Goal: Task Accomplishment & Management: Complete application form

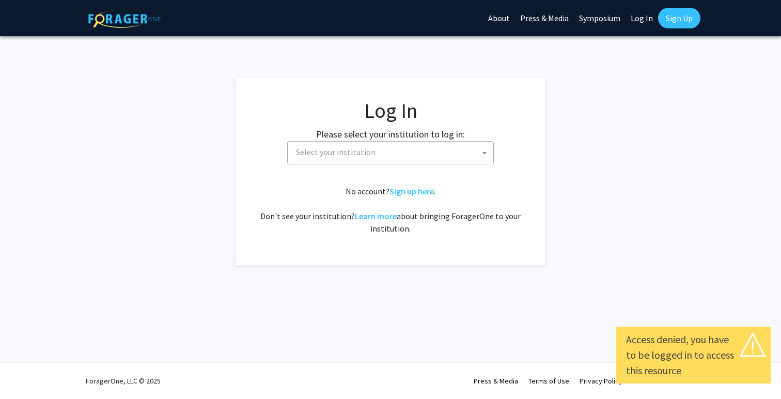
select select
click at [423, 151] on span "Select your institution" at bounding box center [393, 152] width 202 height 21
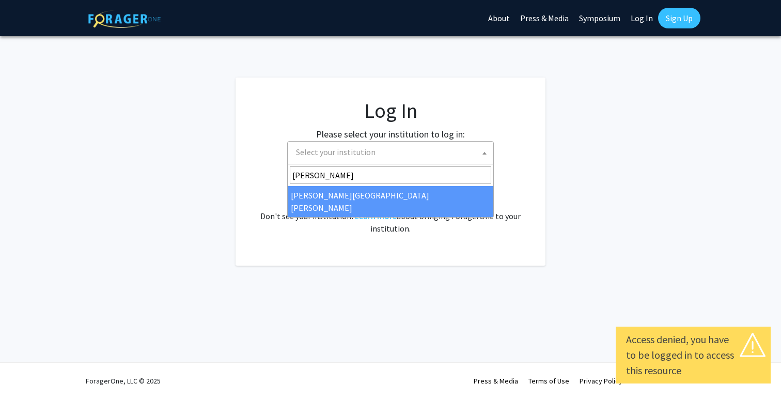
type input "[PERSON_NAME]"
select select "1"
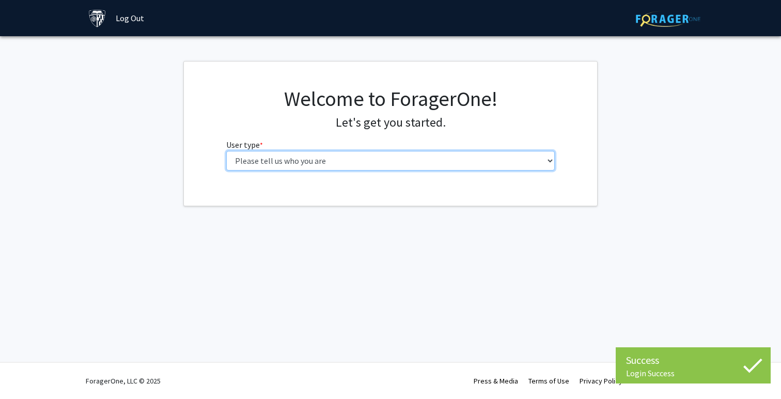
click at [430, 163] on select "Please tell us who you are Undergraduate Student Master's Student Doctoral Cand…" at bounding box center [390, 161] width 329 height 20
select select "1: undergrad"
click at [226, 151] on select "Please tell us who you are Undergraduate Student Master's Student Doctoral Cand…" at bounding box center [390, 161] width 329 height 20
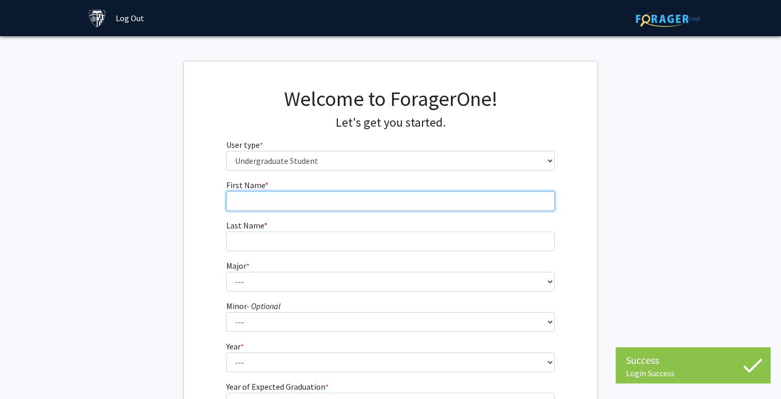
click at [410, 199] on input "First Name * required" at bounding box center [390, 201] width 329 height 20
type input "[PERSON_NAME]"
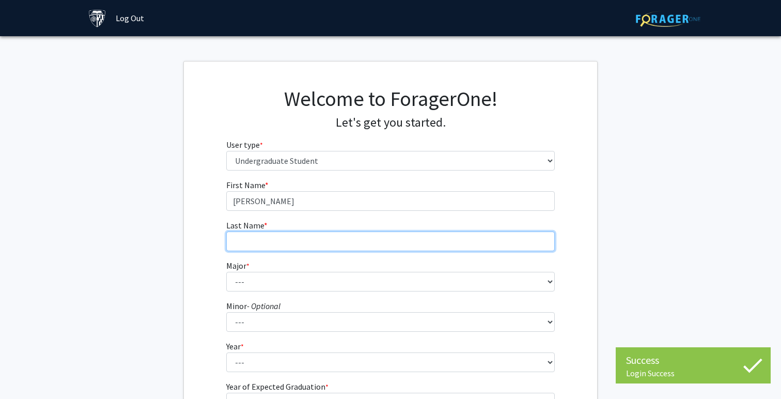
type input "[PERSON_NAME]"
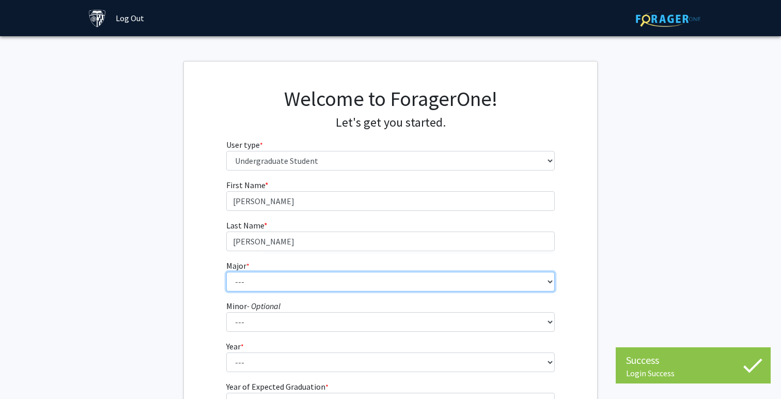
click at [334, 276] on select "--- Africana Studies Anthropology Applied Mathematics & Statistics Archaeology …" at bounding box center [390, 282] width 329 height 20
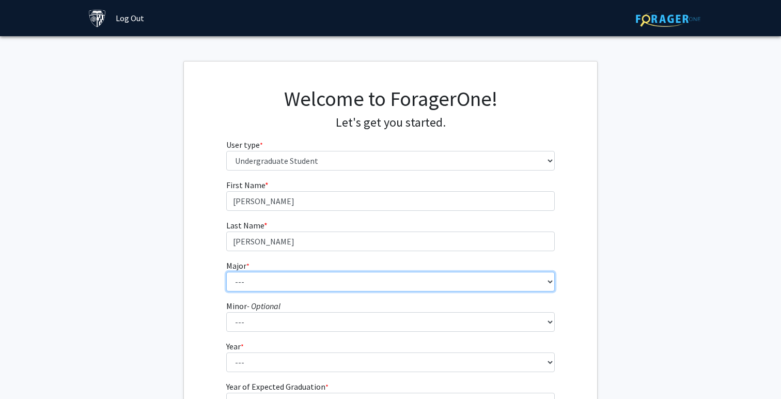
select select "9: 24"
click at [226, 272] on select "--- Africana Studies Anthropology Applied Mathematics & Statistics Archaeology …" at bounding box center [390, 282] width 329 height 20
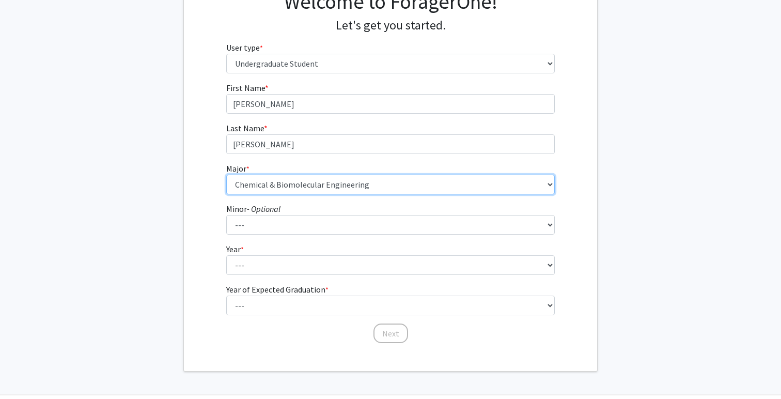
scroll to position [100, 0]
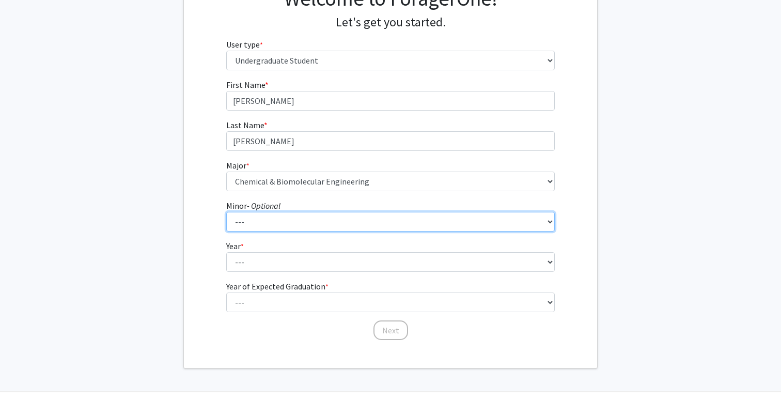
click at [271, 228] on select "--- Accounting and Financial Management Africana Studies Anthropology Applied M…" at bounding box center [390, 222] width 329 height 20
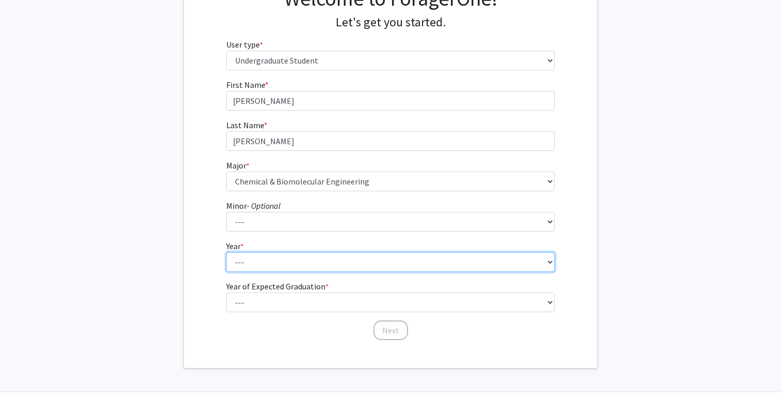
click at [269, 264] on select "--- First-year Sophomore Junior Senior Postbaccalaureate Certificate" at bounding box center [390, 262] width 329 height 20
select select "1: first-year"
click at [226, 252] on select "--- First-year Sophomore Junior Senior Postbaccalaureate Certificate" at bounding box center [390, 262] width 329 height 20
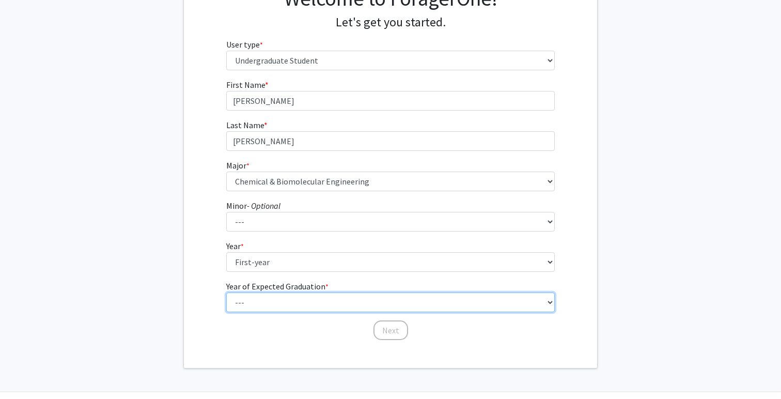
click at [375, 307] on select "--- 2025 2026 2027 2028 2029 2030 2031 2032 2033 2034" at bounding box center [390, 302] width 329 height 20
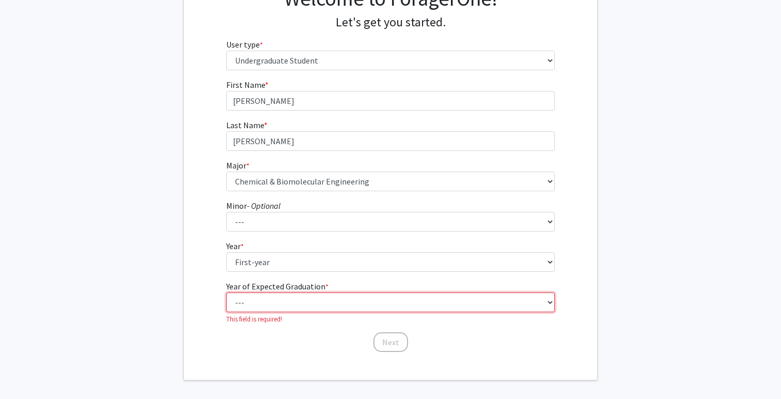
click at [357, 303] on select "--- 2025 2026 2027 2028 2029 2030 2031 2032 2033 2034" at bounding box center [390, 302] width 329 height 20
select select "5: 2029"
click at [226, 292] on select "--- 2025 2026 2027 2028 2029 2030 2031 2032 2033 2034" at bounding box center [390, 302] width 329 height 20
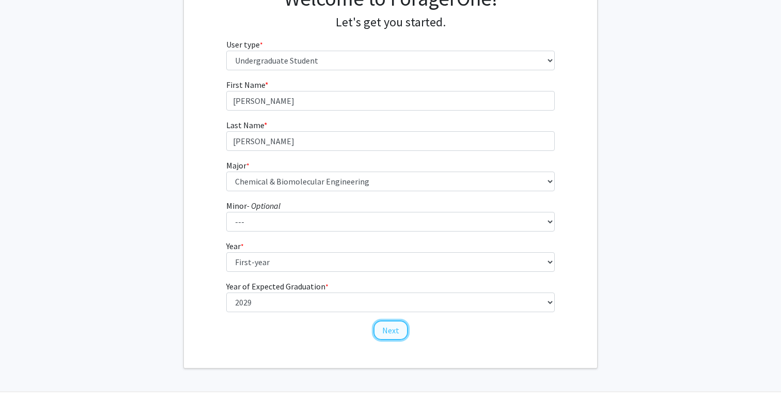
click at [391, 330] on button "Next" at bounding box center [391, 330] width 35 height 20
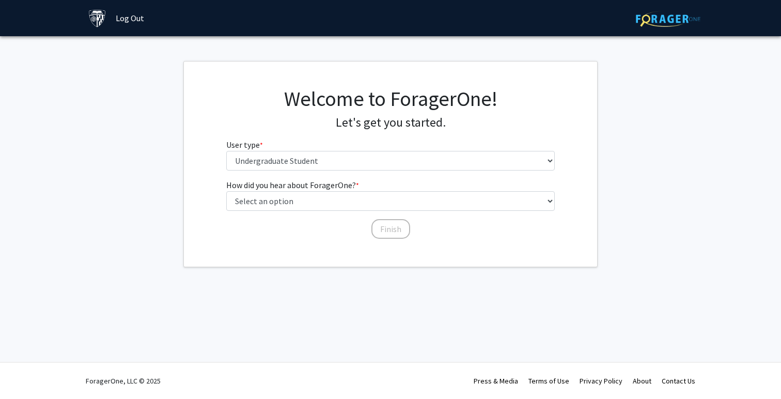
scroll to position [0, 0]
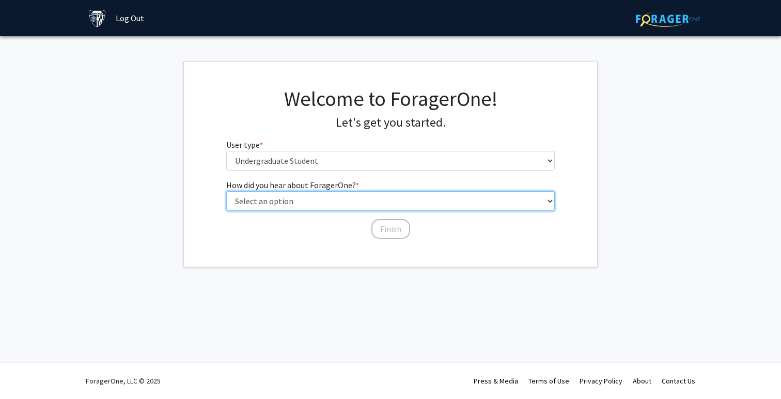
click at [374, 205] on select "Select an option Peer/student recommendation Faculty/staff recommendation Unive…" at bounding box center [390, 201] width 329 height 20
click at [226, 191] on select "Select an option Peer/student recommendation Faculty/staff recommendation Unive…" at bounding box center [390, 201] width 329 height 20
click at [377, 207] on select "Select an option Peer/student recommendation Faculty/staff recommendation Unive…" at bounding box center [390, 201] width 329 height 20
click at [226, 191] on select "Select an option Peer/student recommendation Faculty/staff recommendation Unive…" at bounding box center [390, 201] width 329 height 20
click at [375, 204] on select "Select an option Peer/student recommendation Faculty/staff recommendation Unive…" at bounding box center [390, 201] width 329 height 20
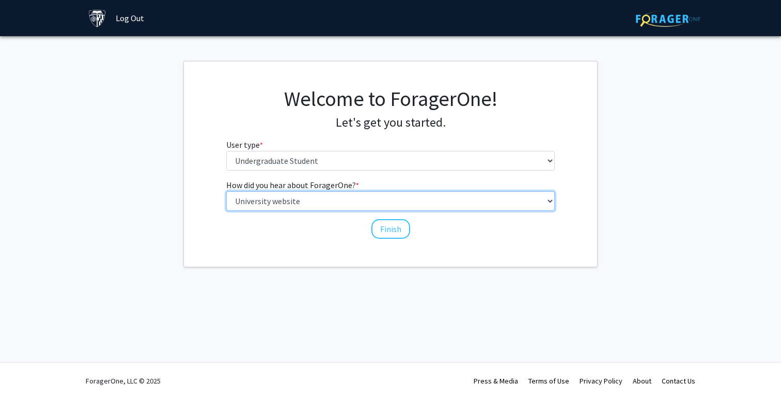
select select "1: peer_recommendation"
click at [226, 191] on select "Select an option Peer/student recommendation Faculty/staff recommendation Unive…" at bounding box center [390, 201] width 329 height 20
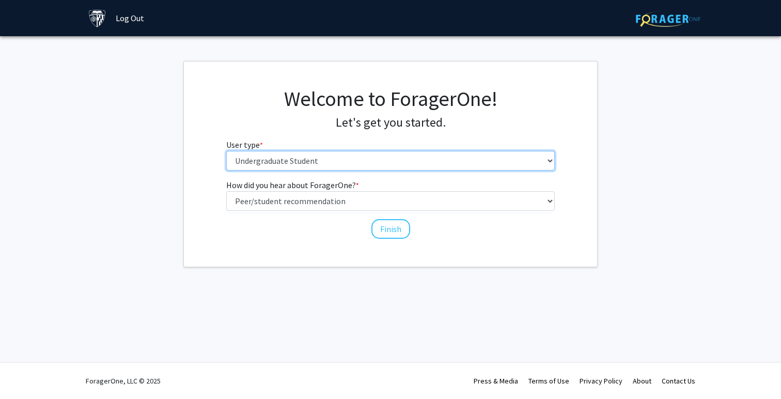
click at [382, 161] on select "Please tell us who you are Undergraduate Student Master's Student Doctoral Cand…" at bounding box center [390, 161] width 329 height 20
click at [226, 151] on select "Please tell us who you are Undergraduate Student Master's Student Doctoral Cand…" at bounding box center [390, 161] width 329 height 20
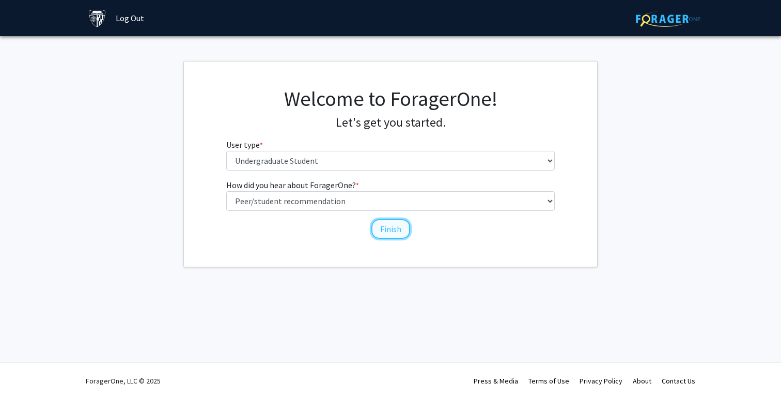
click at [390, 235] on button "Finish" at bounding box center [391, 229] width 39 height 20
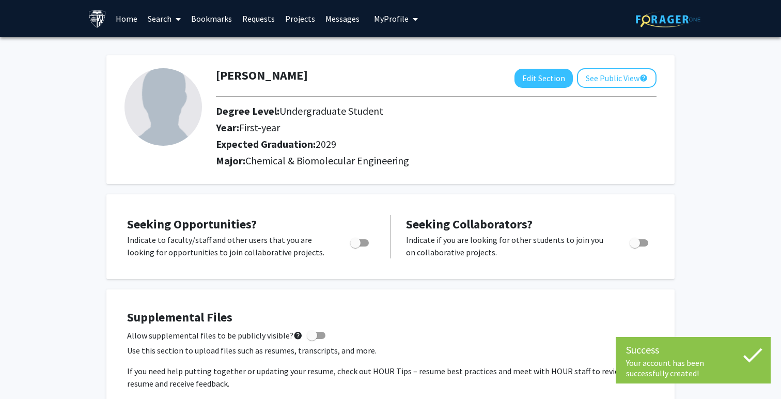
click at [360, 241] on span "Toggle" at bounding box center [355, 243] width 10 height 10
click at [356, 246] on input "Are you actively seeking opportunities?" at bounding box center [355, 246] width 1 height 1
checkbox input "true"
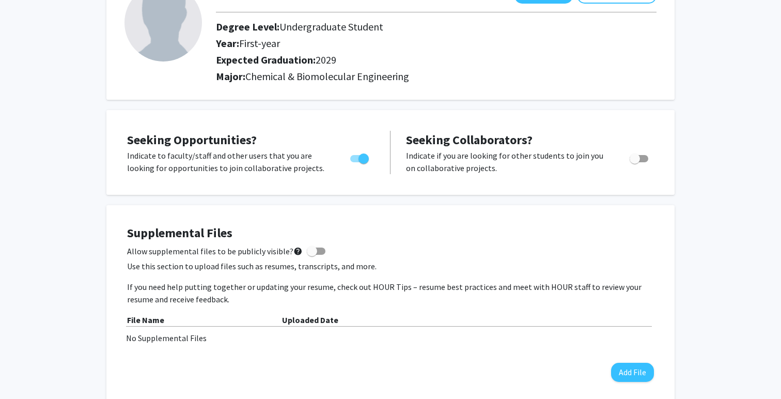
scroll to position [87, 0]
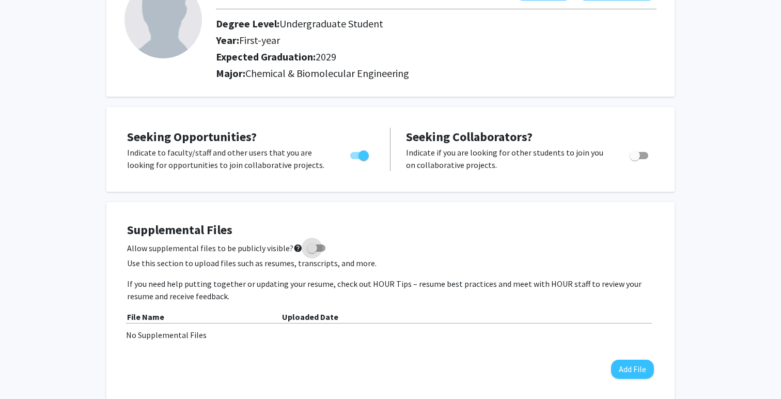
click at [314, 251] on span at bounding box center [316, 247] width 19 height 7
click at [312, 252] on input "Allow supplemental files to be publicly visible? help" at bounding box center [312, 252] width 1 height 1
click at [315, 251] on span at bounding box center [320, 248] width 10 height 10
click at [312, 252] on input "Allow supplemental files to be publicly visible? help" at bounding box center [312, 252] width 1 height 1
checkbox input "false"
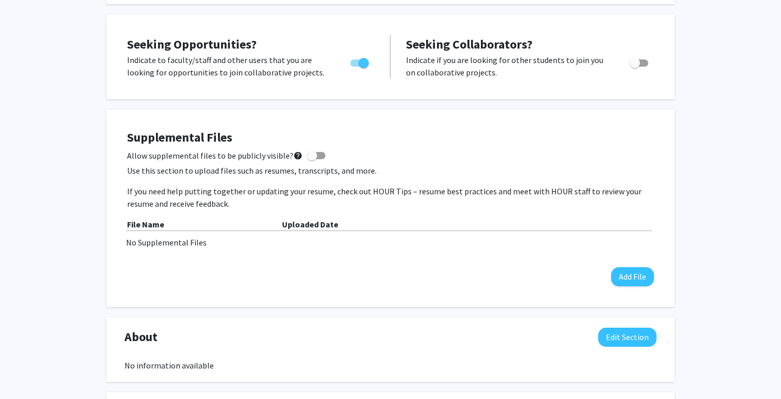
scroll to position [188, 0]
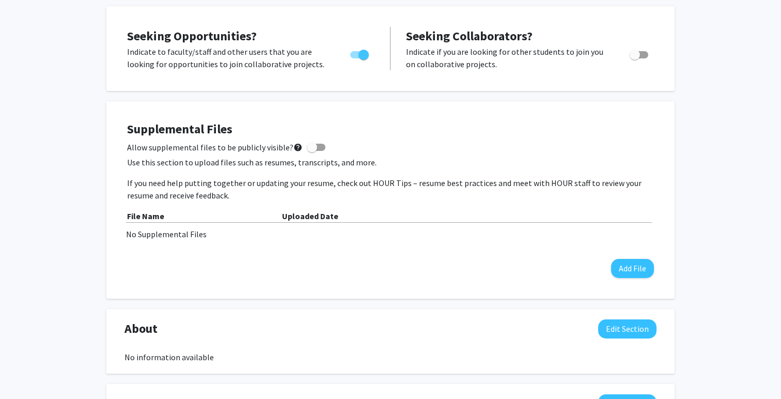
click at [636, 251] on div "Supplemental Files Allow supplemental files to be publicly visible? help Use th…" at bounding box center [390, 200] width 527 height 156
click at [636, 259] on button "Add File" at bounding box center [632, 268] width 43 height 19
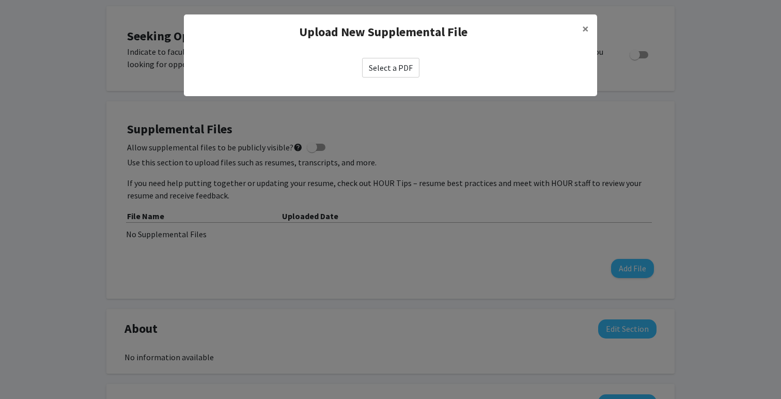
click at [396, 68] on label "Select a PDF" at bounding box center [390, 68] width 57 height 20
click at [0, 0] on input "Select a PDF" at bounding box center [0, 0] width 0 height 0
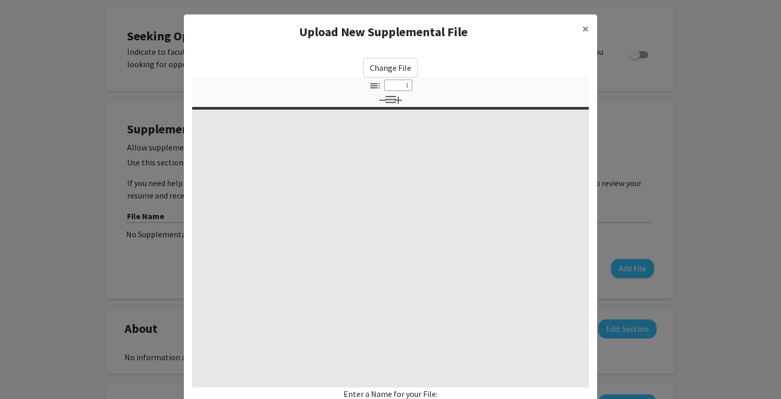
scroll to position [90, 0]
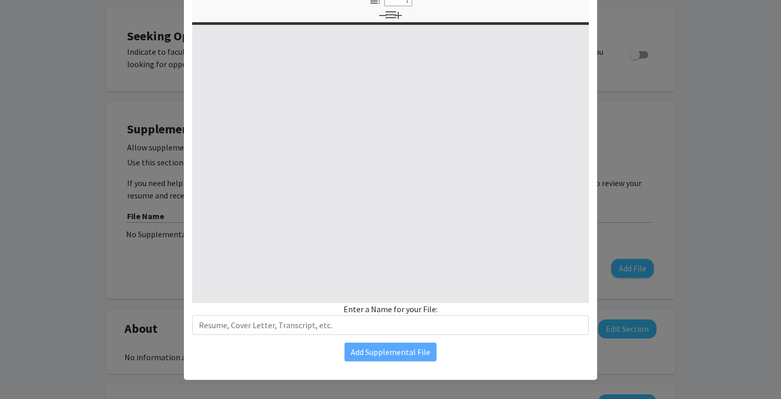
select select "custom"
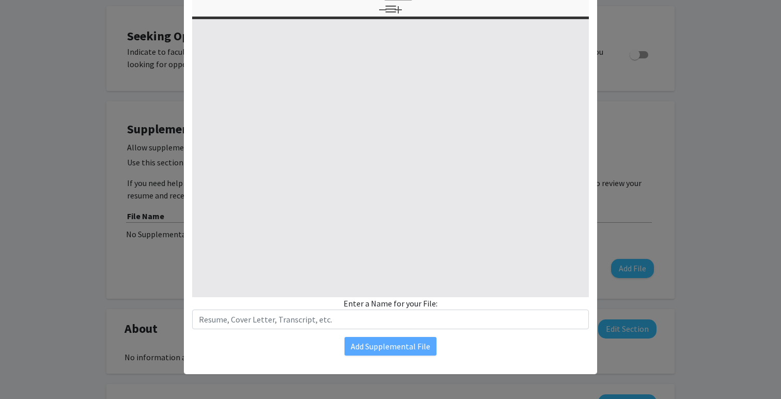
type input "0"
select select "custom"
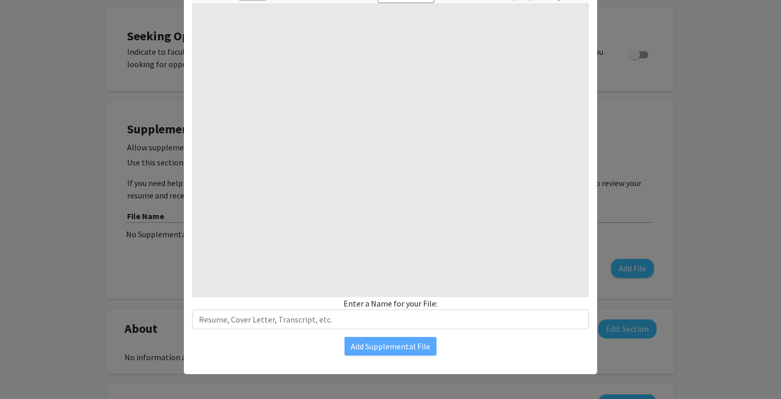
type input "1"
select select "auto"
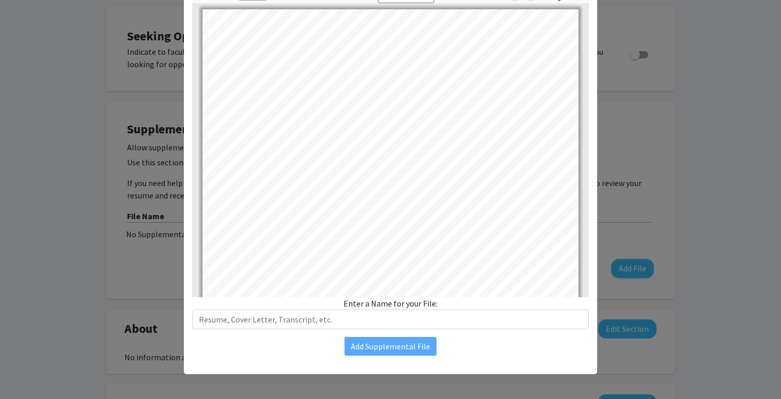
scroll to position [0, 0]
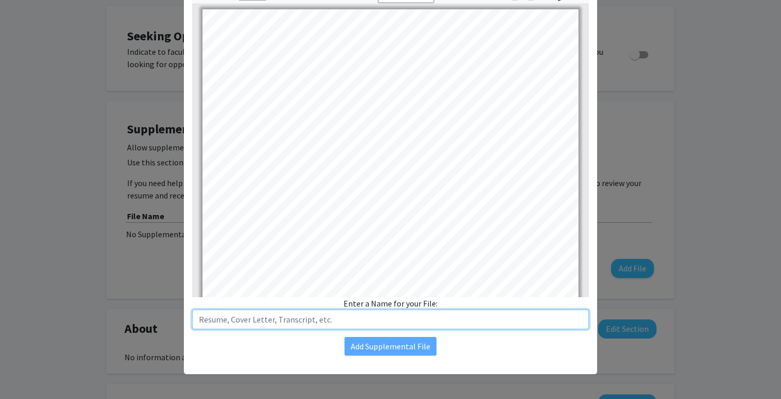
click at [353, 315] on input "text" at bounding box center [390, 320] width 397 height 20
type input "Resume"
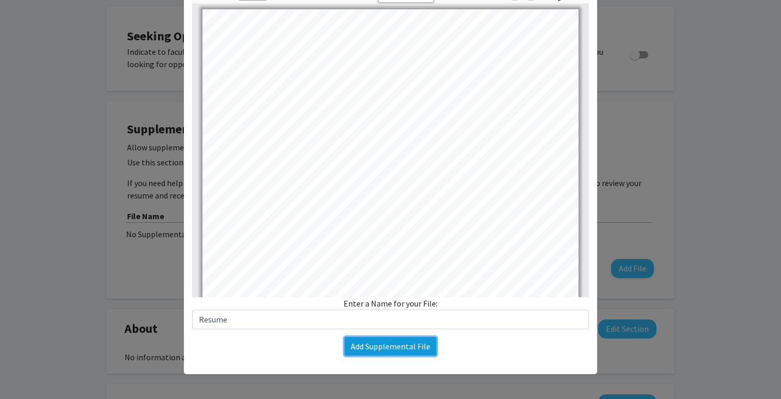
click at [400, 348] on button "Add Supplemental File" at bounding box center [391, 346] width 92 height 19
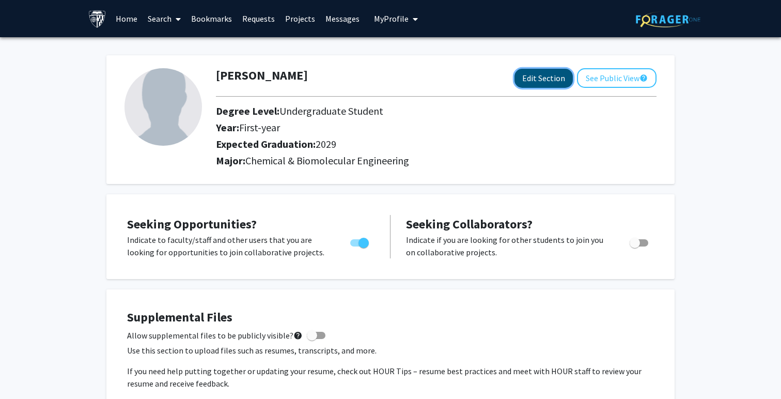
click at [557, 70] on button "Edit Section" at bounding box center [544, 78] width 58 height 19
select select "first-year"
select select "2029"
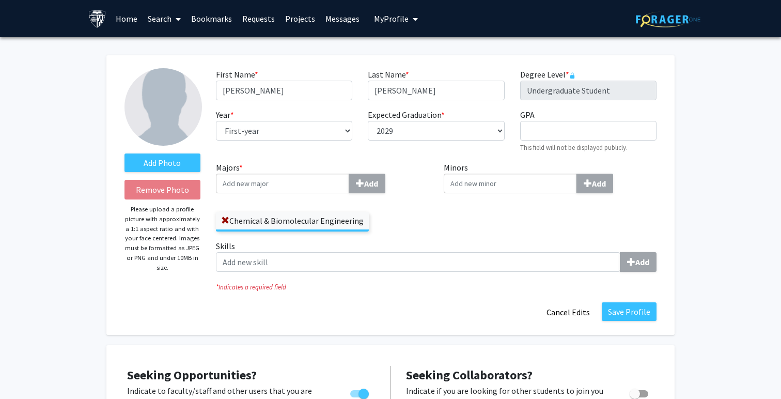
click at [155, 125] on img at bounding box center [164, 107] width 78 height 78
click at [161, 154] on label "Add Photo" at bounding box center [163, 162] width 76 height 19
click at [0, 0] on input "Add Photo" at bounding box center [0, 0] width 0 height 0
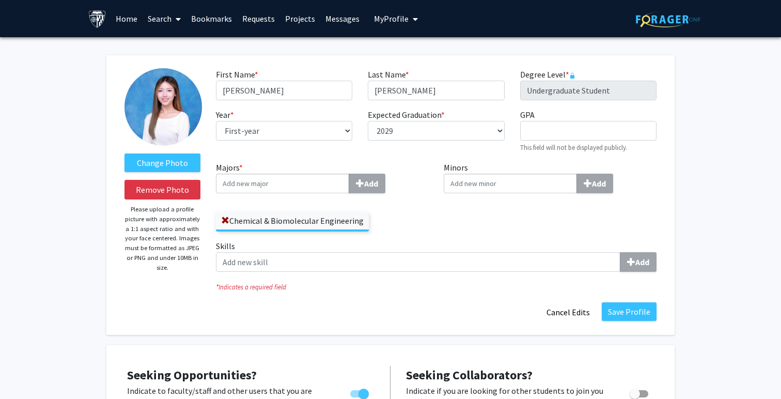
click at [295, 184] on input "Majors * Add" at bounding box center [282, 184] width 133 height 20
click at [462, 226] on div "Minors Add" at bounding box center [550, 200] width 228 height 79
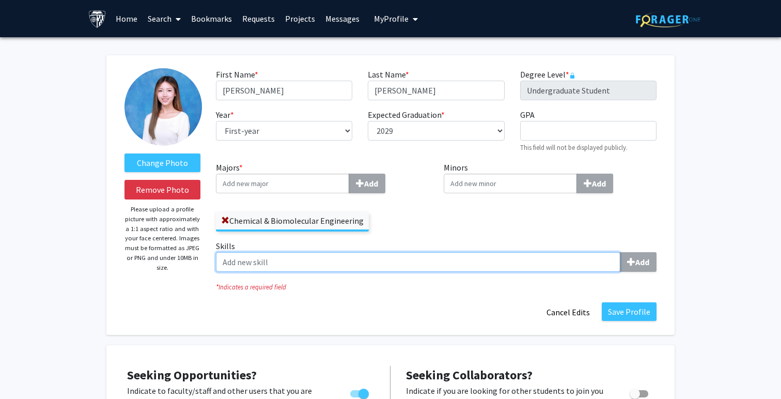
click at [523, 253] on input "Skills Add" at bounding box center [418, 262] width 405 height 20
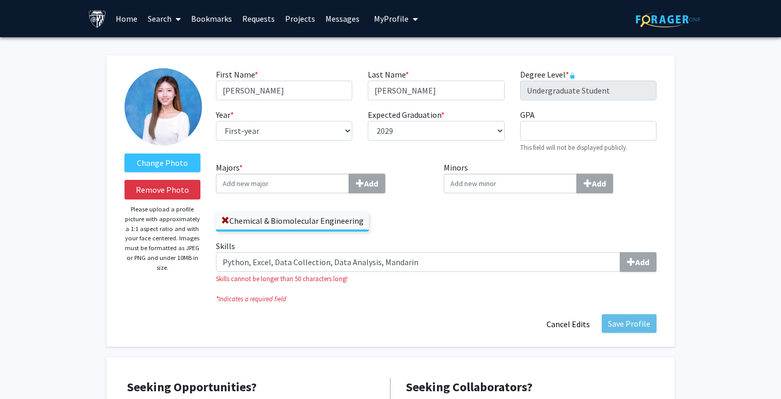
click at [635, 327] on div "Change Photo Remove Photo Please upload a profile picture with approximately a …" at bounding box center [390, 200] width 568 height 291
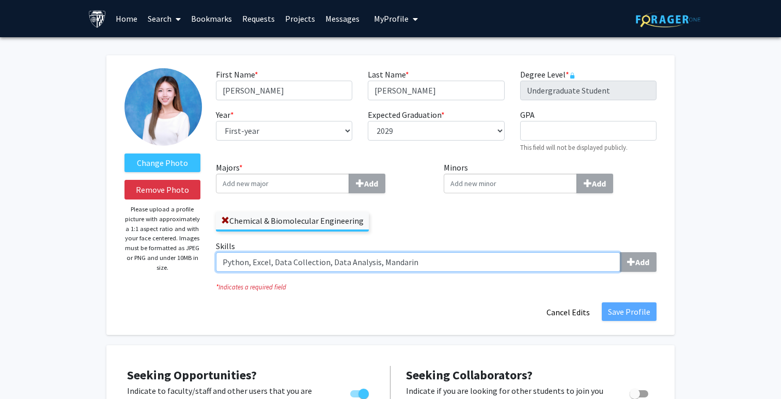
click at [491, 264] on input "Python, Excel, Data Collection, Data Analysis, Mandarin" at bounding box center [418, 262] width 405 height 20
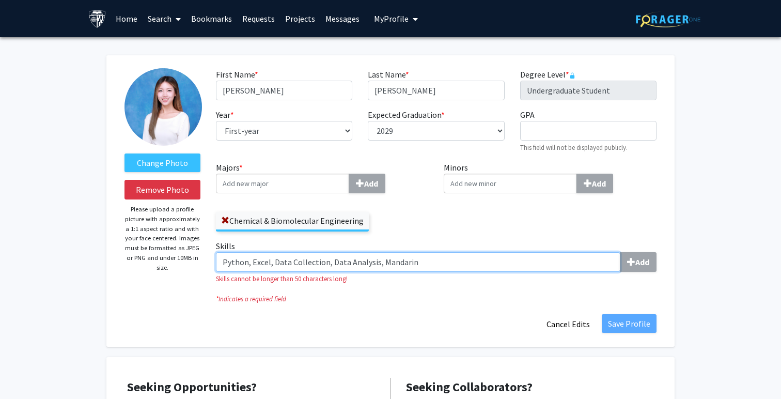
drag, startPoint x: 326, startPoint y: 261, endPoint x: 275, endPoint y: 260, distance: 50.6
click at [275, 260] on input "Python, Excel, Data Collection, Data Analysis, Mandarin" at bounding box center [418, 262] width 405 height 20
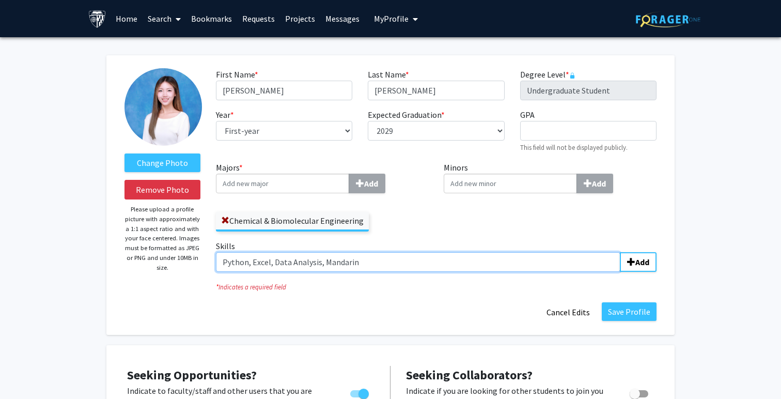
type input "Python, Excel, Data Analysis, Mandarin"
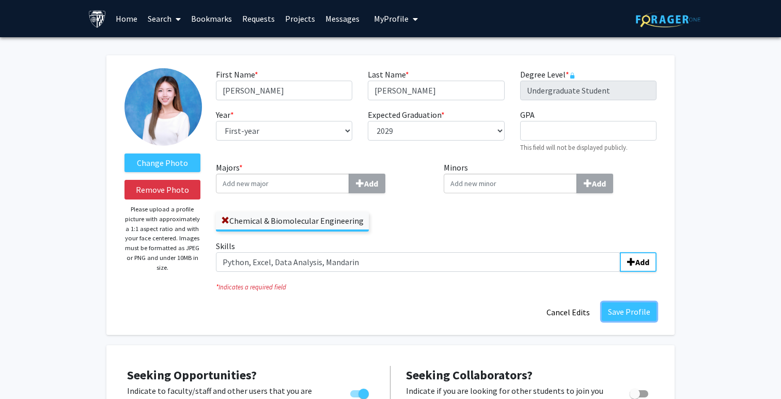
click at [634, 306] on button "Save Profile" at bounding box center [629, 311] width 55 height 19
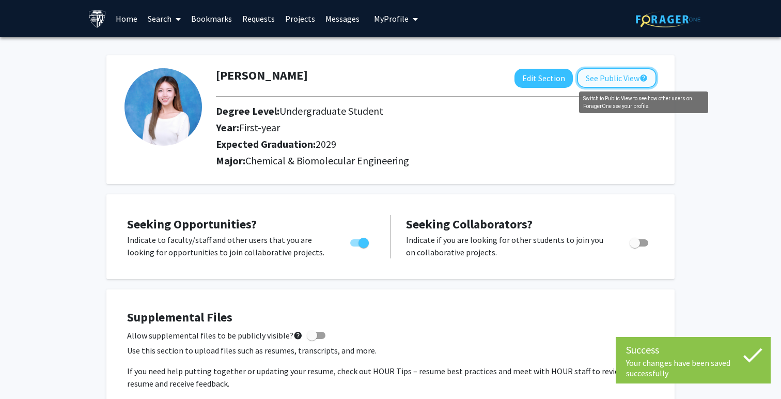
click at [641, 78] on mat-icon "help" at bounding box center [644, 78] width 8 height 12
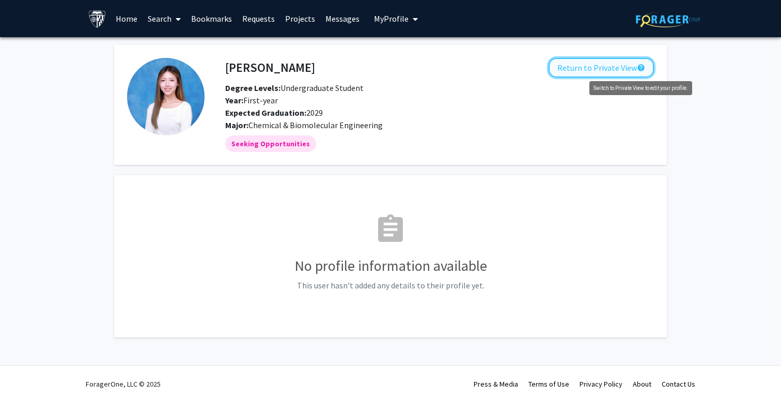
click at [637, 66] on mat-icon "help" at bounding box center [641, 67] width 8 height 12
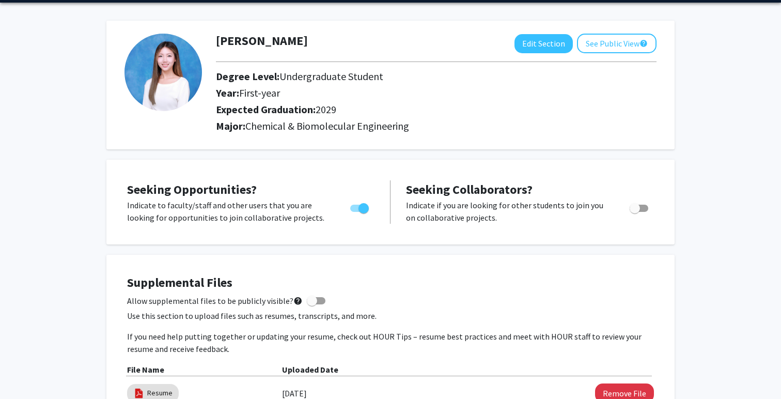
click at [318, 301] on span at bounding box center [316, 300] width 19 height 7
click at [312, 304] on input "Allow supplemental files to be publicly visible? help" at bounding box center [312, 304] width 1 height 1
checkbox input "true"
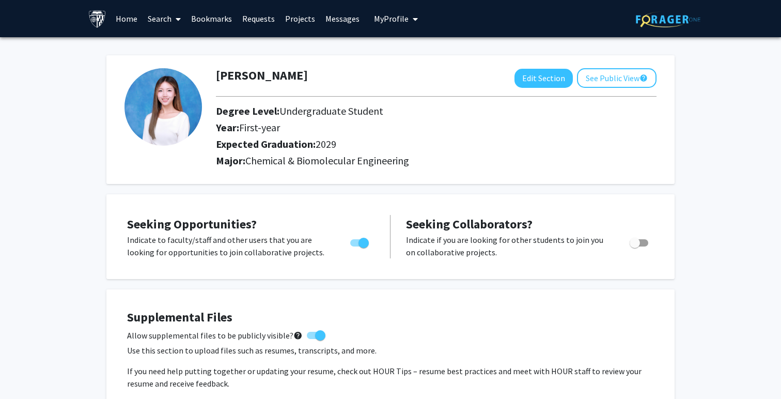
click at [121, 22] on link "Home" at bounding box center [127, 19] width 32 height 36
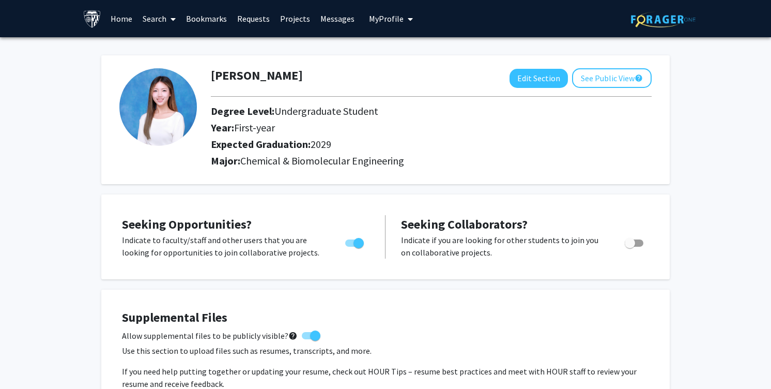
click at [151, 16] on link "Search" at bounding box center [158, 19] width 43 height 36
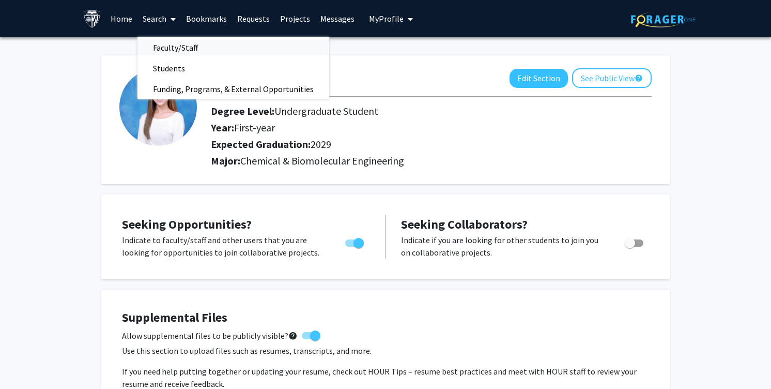
click at [175, 48] on span "Faculty/Staff" at bounding box center [175, 47] width 76 height 21
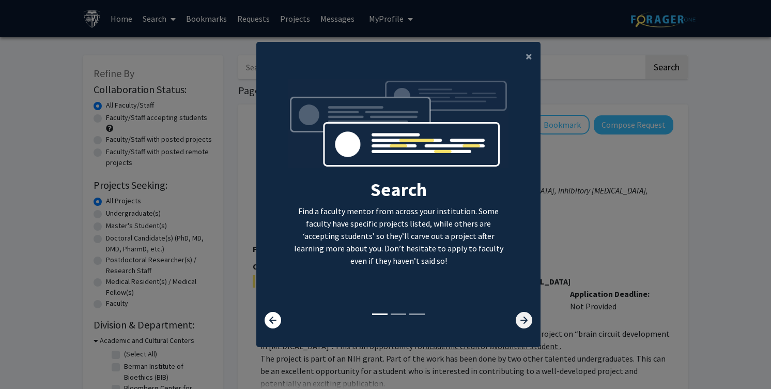
click at [517, 317] on icon at bounding box center [524, 320] width 17 height 17
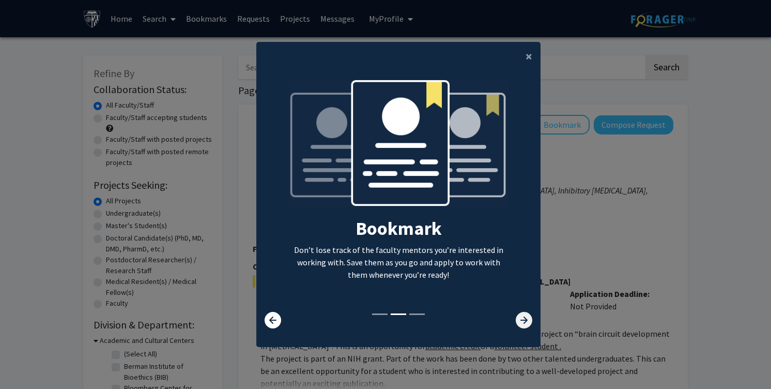
click at [525, 317] on icon at bounding box center [524, 320] width 17 height 17
click at [525, 321] on icon at bounding box center [524, 320] width 17 height 17
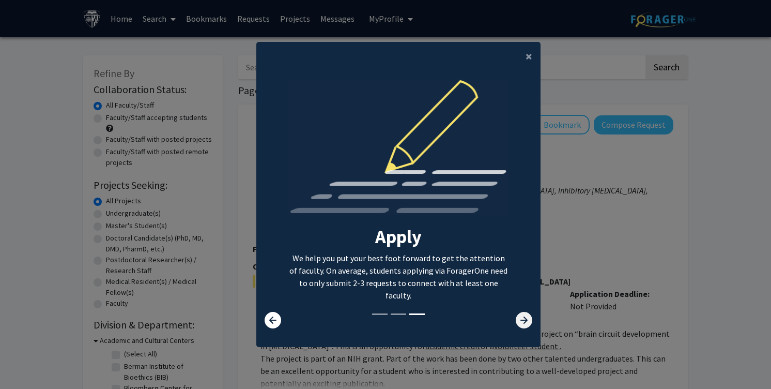
click at [525, 321] on icon at bounding box center [524, 320] width 17 height 17
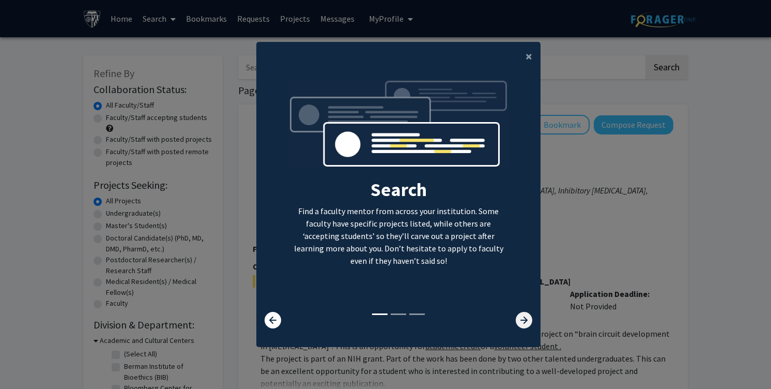
click at [525, 322] on icon at bounding box center [524, 320] width 17 height 17
click at [533, 59] on button "×" at bounding box center [528, 56] width 23 height 29
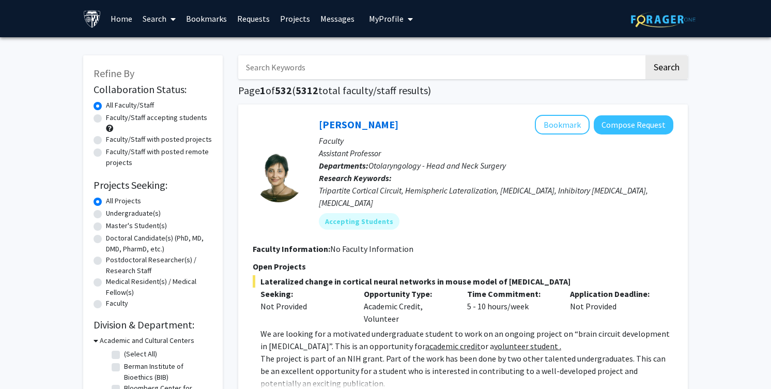
click at [531, 68] on input "Search Keywords" at bounding box center [441, 67] width 406 height 24
paste input "Michael Tsapatsis"
click at [667, 76] on button "Search" at bounding box center [666, 67] width 42 height 24
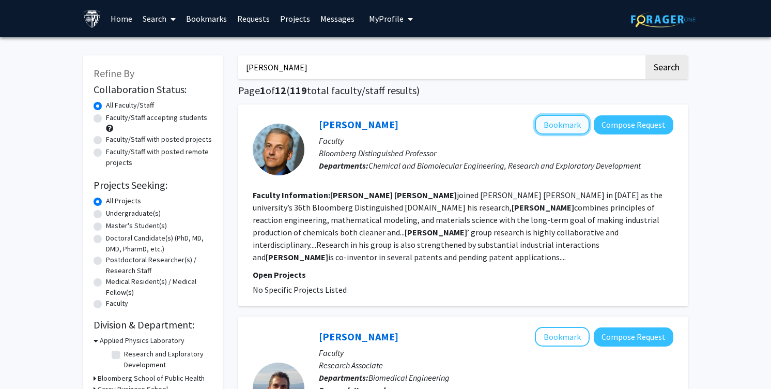
click at [579, 124] on button "Bookmark" at bounding box center [562, 125] width 55 height 20
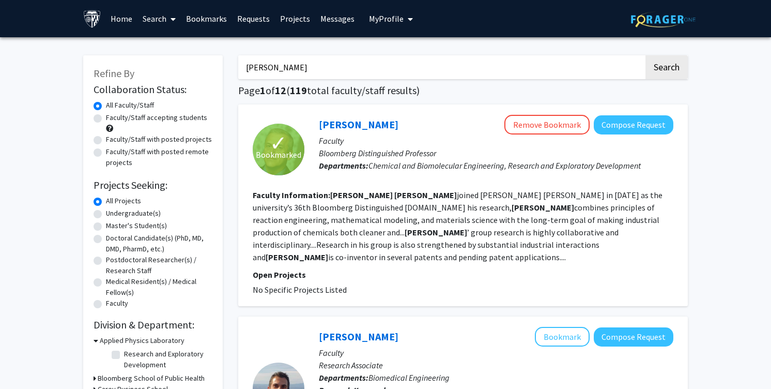
click at [457, 70] on input "Michael Tsapatsis" at bounding box center [441, 67] width 406 height 24
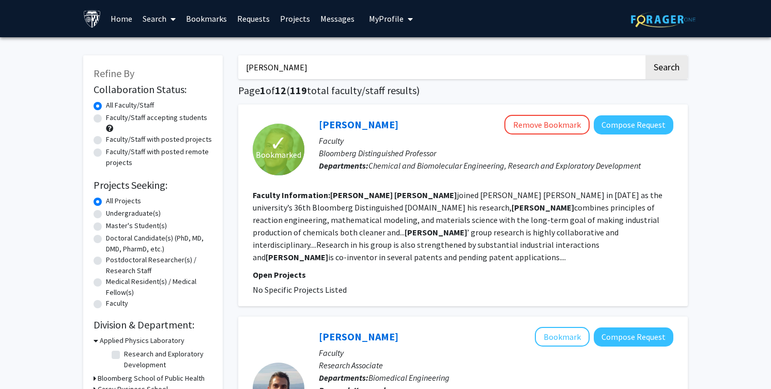
click at [645, 55] on button "Search" at bounding box center [666, 67] width 42 height 24
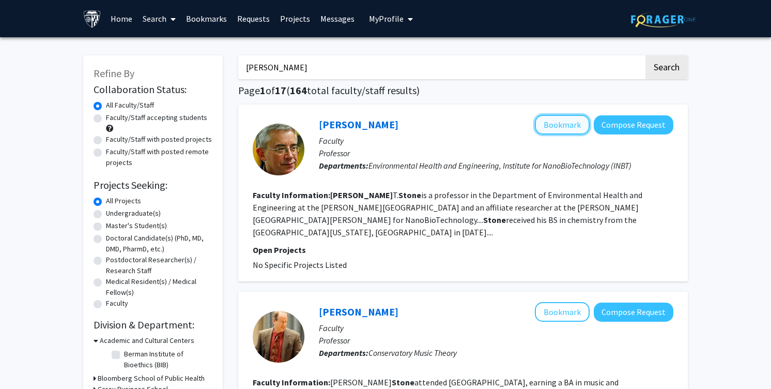
click at [576, 122] on button "Bookmark" at bounding box center [562, 125] width 55 height 20
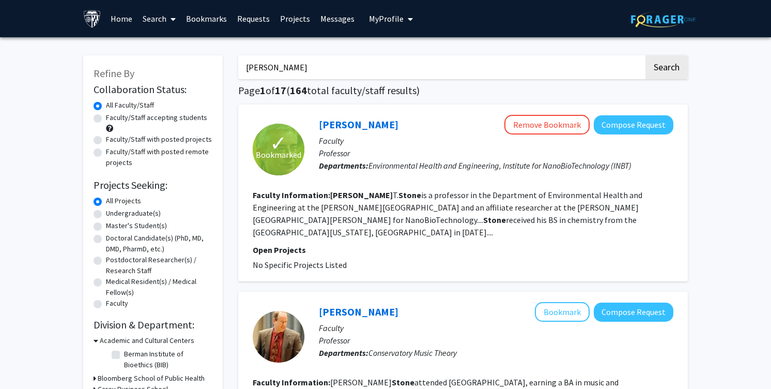
type input "Michael Tsapatsis"
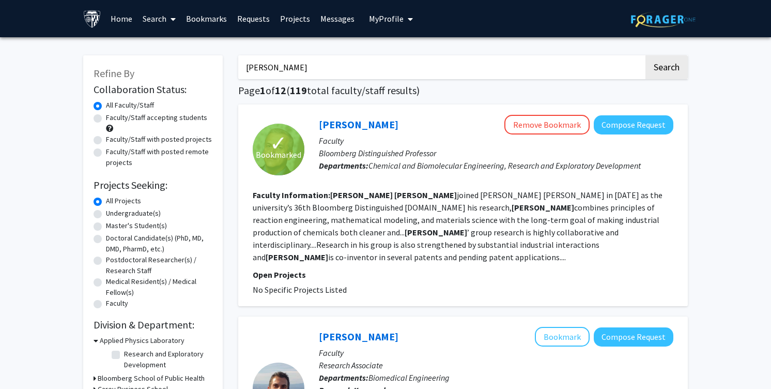
click at [293, 69] on input "Michael Tsapatsis" at bounding box center [441, 67] width 406 height 24
